Goal: Task Accomplishment & Management: Manage account settings

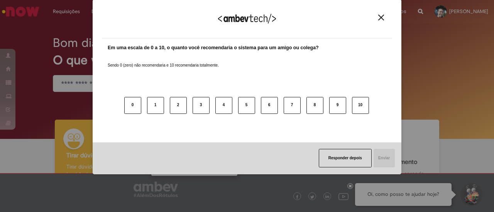
click at [157, 30] on div "Agradecemos seu feedback! Em uma escala de 0 a 10, o quanto você recomendaria o…" at bounding box center [247, 86] width 308 height 175
click at [382, 18] on img "Close" at bounding box center [381, 18] width 6 height 6
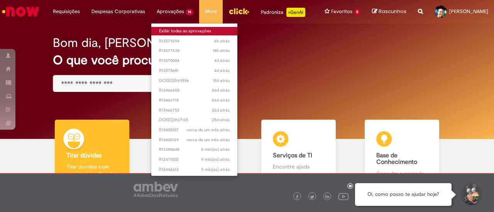
click at [157, 29] on link "Exibir todas as aprovações" at bounding box center [194, 31] width 86 height 8
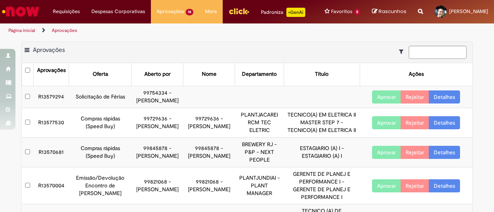
click at [162, 78] on div "Aberto por" at bounding box center [157, 75] width 26 height 8
click at [433, 59] on input at bounding box center [437, 52] width 58 height 13
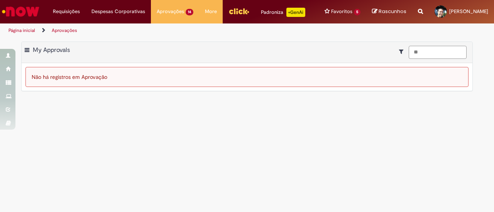
type input "*"
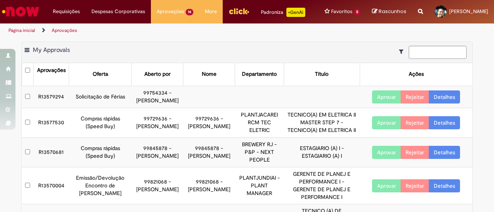
click at [399, 54] on icon "Mostrar filtros para: Suas Solicitações" at bounding box center [403, 51] width 8 height 5
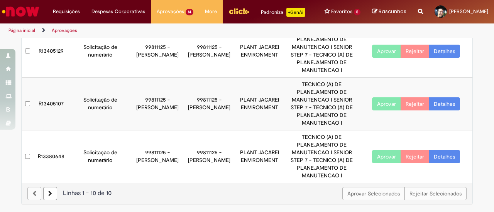
scroll to position [335, 0]
click at [48, 194] on icon at bounding box center [50, 193] width 4 height 5
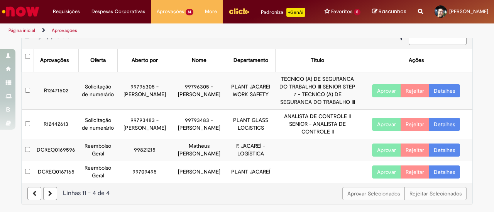
click at [437, 152] on link "Detalhes" at bounding box center [443, 150] width 31 height 13
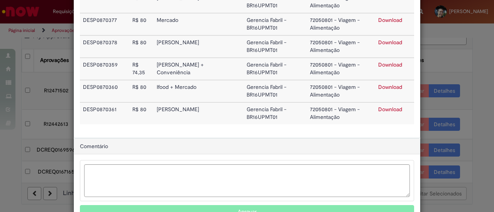
scroll to position [472, 0]
click at [380, 110] on link "Download" at bounding box center [390, 109] width 24 height 7
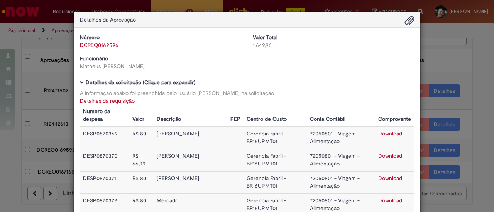
scroll to position [0, 0]
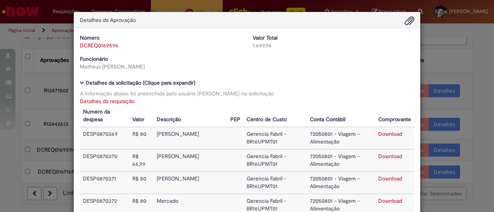
click at [475, 36] on div "Detalhes da Aprovação Número DCREQ0169596 Valor Total 1.649,96 Funcionário [PER…" at bounding box center [247, 106] width 494 height 212
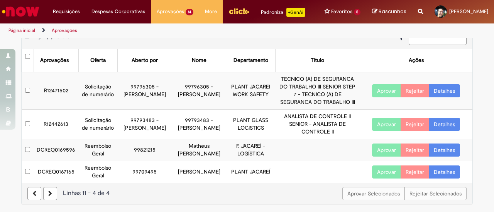
click at [376, 152] on button "Aprovar" at bounding box center [386, 150] width 29 height 13
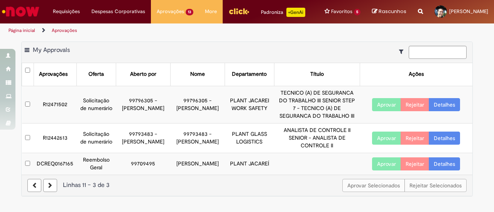
click at [299, 172] on td at bounding box center [317, 164] width 86 height 22
click at [65, 34] on link "Aprovações" at bounding box center [64, 30] width 25 height 6
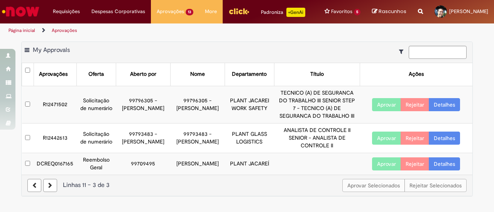
click at [65, 34] on link "Aprovações" at bounding box center [64, 30] width 25 height 6
click at [17, 34] on link "Página inicial" at bounding box center [21, 30] width 27 height 6
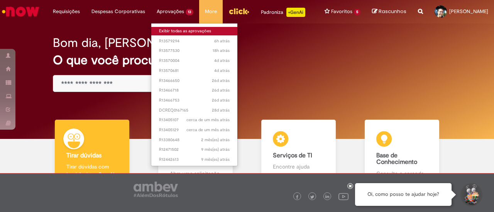
click at [160, 30] on link "Exibir todas as aprovações" at bounding box center [194, 31] width 86 height 8
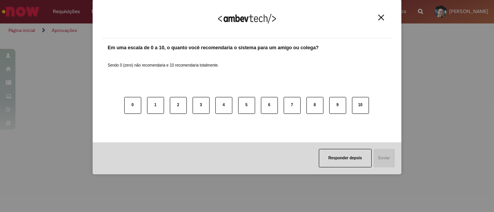
click at [379, 17] on img "Close" at bounding box center [381, 18] width 6 height 6
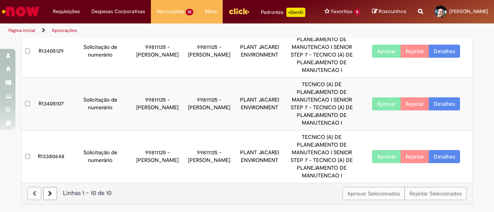
scroll to position [335, 0]
click at [48, 195] on icon at bounding box center [50, 193] width 4 height 5
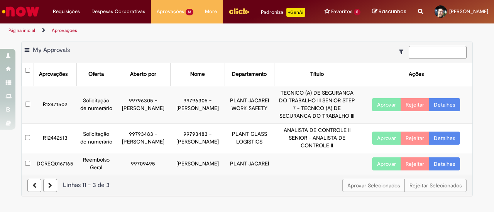
scroll to position [0, 0]
click at [49, 189] on icon at bounding box center [50, 185] width 4 height 5
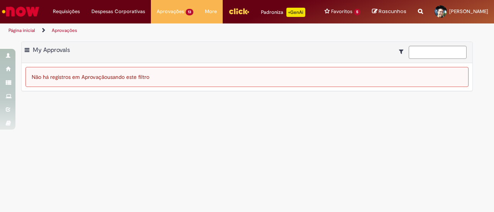
click at [59, 34] on link "Aprovações" at bounding box center [64, 30] width 25 height 6
click at [17, 34] on link "Página inicial" at bounding box center [21, 30] width 27 height 6
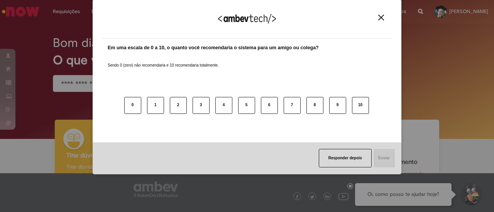
click at [377, 17] on button "Close" at bounding box center [381, 17] width 10 height 7
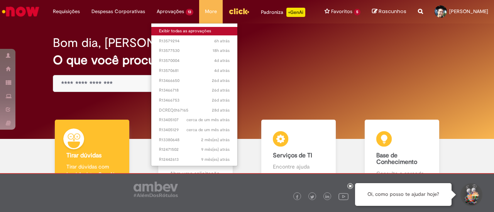
click at [164, 32] on link "Exibir todas as aprovações" at bounding box center [194, 31] width 86 height 8
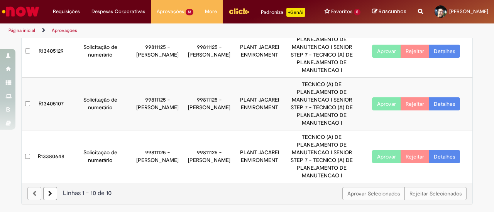
scroll to position [335, 0]
click at [44, 196] on link at bounding box center [50, 193] width 14 height 13
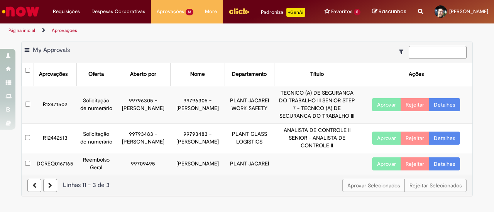
click at [52, 189] on link at bounding box center [50, 185] width 14 height 13
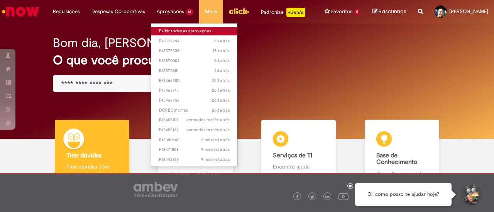
click at [155, 30] on link "Exibir todas as aprovações" at bounding box center [194, 31] width 86 height 8
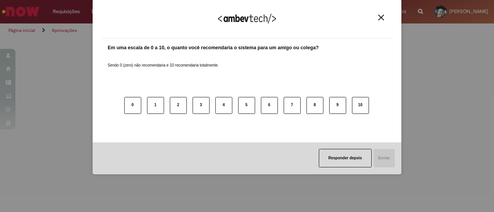
click at [381, 20] on img "Close" at bounding box center [381, 18] width 6 height 6
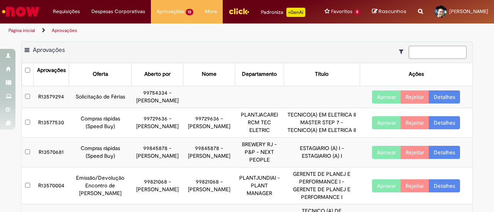
click at [421, 59] on input at bounding box center [437, 52] width 58 height 13
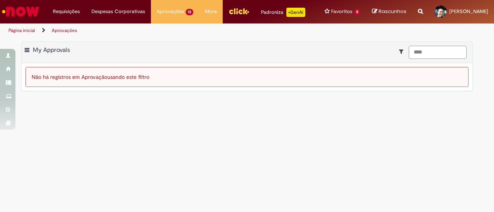
type input "****"
click at [348, 154] on main "Aprovações Exportar como PDF Exportar como Excel Exportar como CSV My Approvals…" at bounding box center [247, 125] width 494 height 175
click at [60, 34] on link "Aprovações" at bounding box center [64, 30] width 25 height 6
click at [16, 34] on link "Página inicial" at bounding box center [21, 30] width 27 height 6
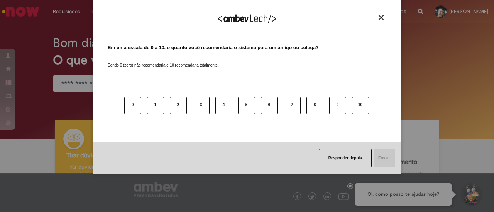
click at [382, 18] on img "Close" at bounding box center [381, 18] width 6 height 6
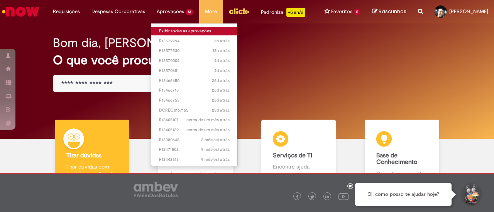
click at [166, 29] on link "Exibir todas as aprovações" at bounding box center [194, 31] width 86 height 8
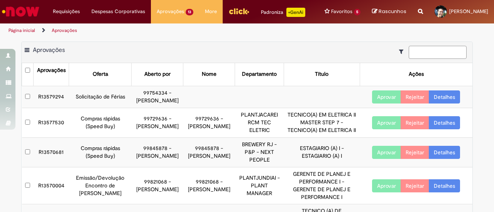
click at [416, 56] on input at bounding box center [437, 52] width 58 height 13
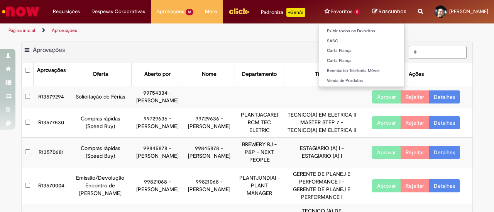
type input "*"
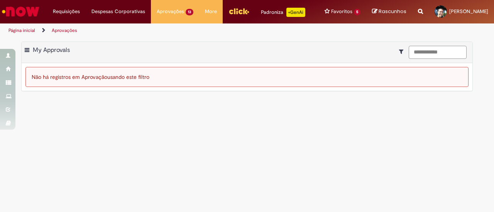
type input "**********"
click at [266, 49] on div "**********" at bounding box center [247, 52] width 450 height 21
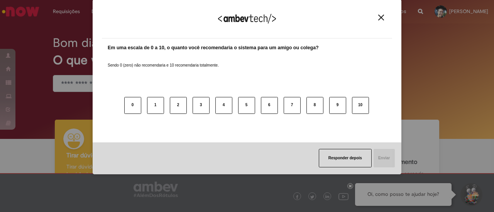
click at [381, 17] on img "Close" at bounding box center [381, 18] width 6 height 6
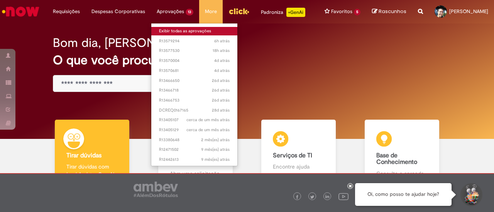
click at [152, 32] on link "Exibir todas as aprovações" at bounding box center [194, 31] width 86 height 8
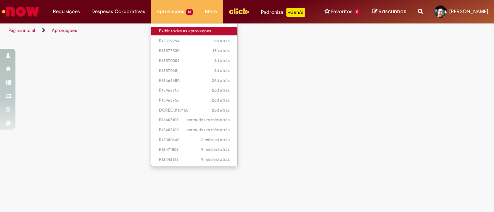
click at [167, 32] on link "Exibir todas as aprovações" at bounding box center [194, 31] width 86 height 8
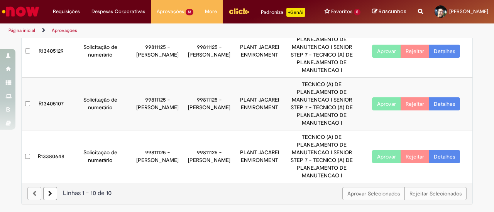
scroll to position [335, 0]
click at [49, 196] on link at bounding box center [50, 193] width 14 height 13
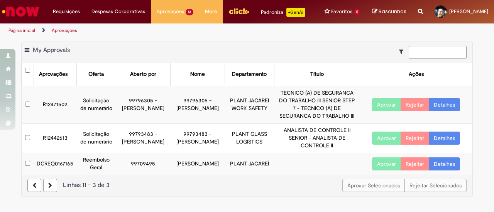
scroll to position [0, 0]
click at [402, 54] on icon "Mostrar filtros para: Suas Solicitações" at bounding box center [403, 51] width 8 height 5
click at [27, 54] on span at bounding box center [27, 51] width 5 height 8
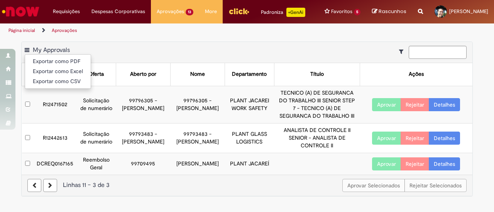
click at [41, 54] on span "My Approvals" at bounding box center [51, 50] width 37 height 8
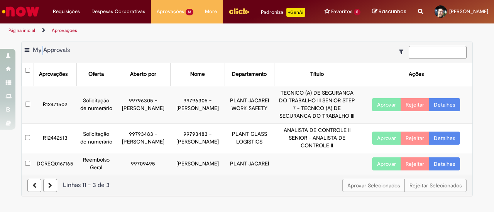
click at [41, 54] on span "My Approvals" at bounding box center [51, 50] width 37 height 8
click at [64, 34] on link "Aprovações" at bounding box center [64, 30] width 25 height 6
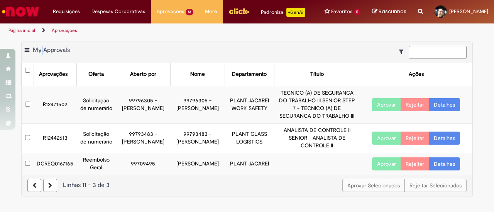
click at [64, 34] on link "Aprovações" at bounding box center [64, 30] width 25 height 6
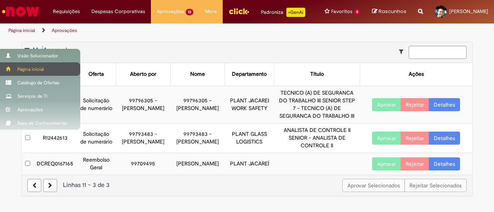
click at [15, 66] on div "Página inicial" at bounding box center [40, 68] width 80 height 13
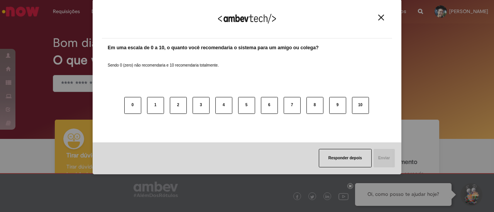
click at [380, 15] on img "Close" at bounding box center [381, 18] width 6 height 6
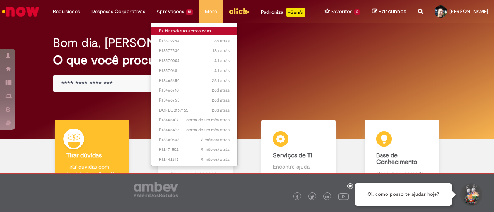
click at [162, 30] on link "Exibir todas as aprovações" at bounding box center [194, 31] width 86 height 8
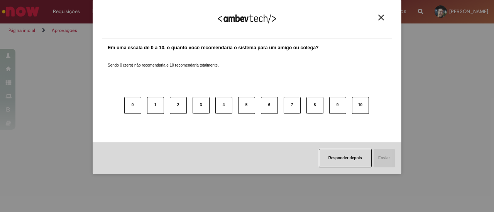
click at [377, 17] on button "Close" at bounding box center [381, 17] width 10 height 7
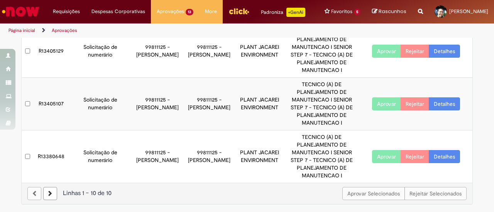
scroll to position [335, 0]
click at [47, 198] on link at bounding box center [50, 193] width 14 height 13
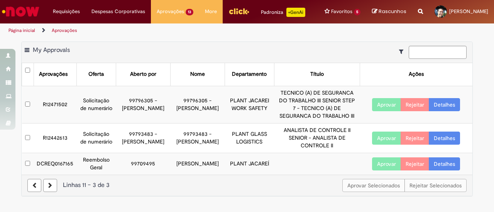
click at [385, 171] on button "Aprovar" at bounding box center [386, 164] width 29 height 13
